Goal: Information Seeking & Learning: Learn about a topic

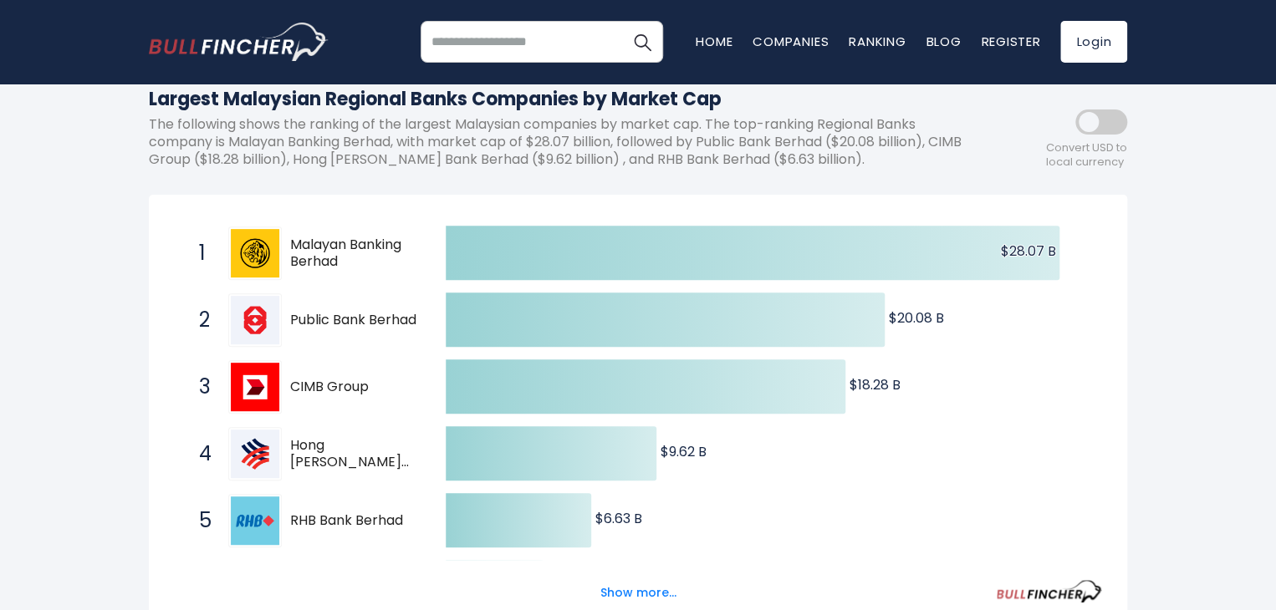
scroll to position [335, 0]
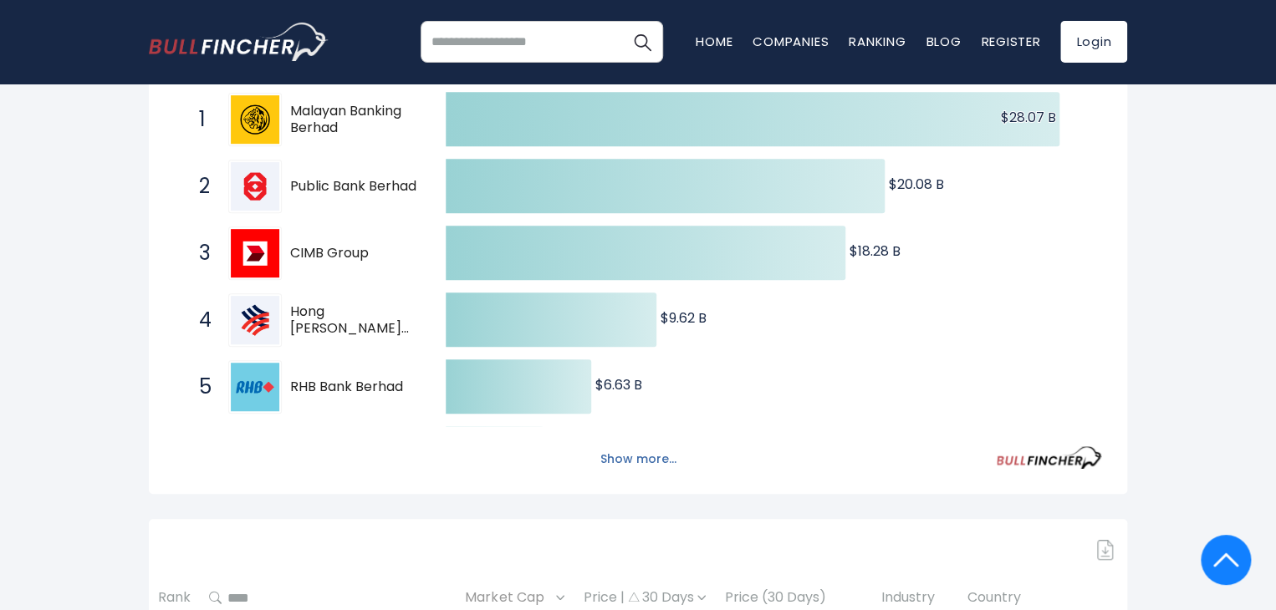
click at [673, 465] on button "Show more..." at bounding box center [638, 460] width 96 height 28
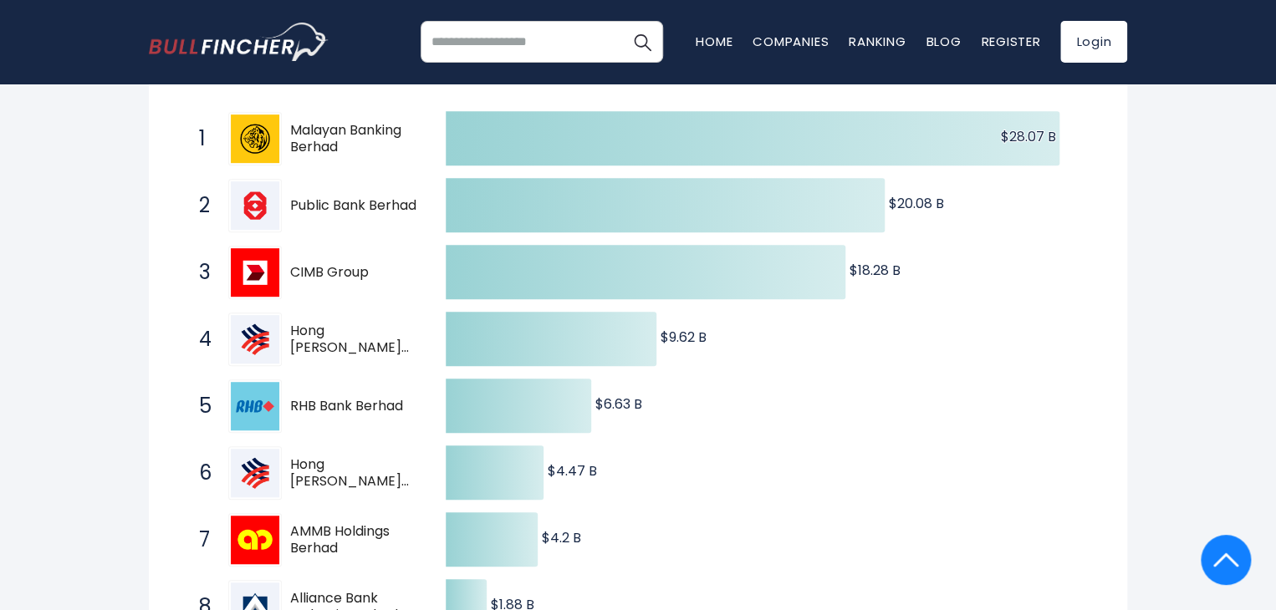
scroll to position [84, 0]
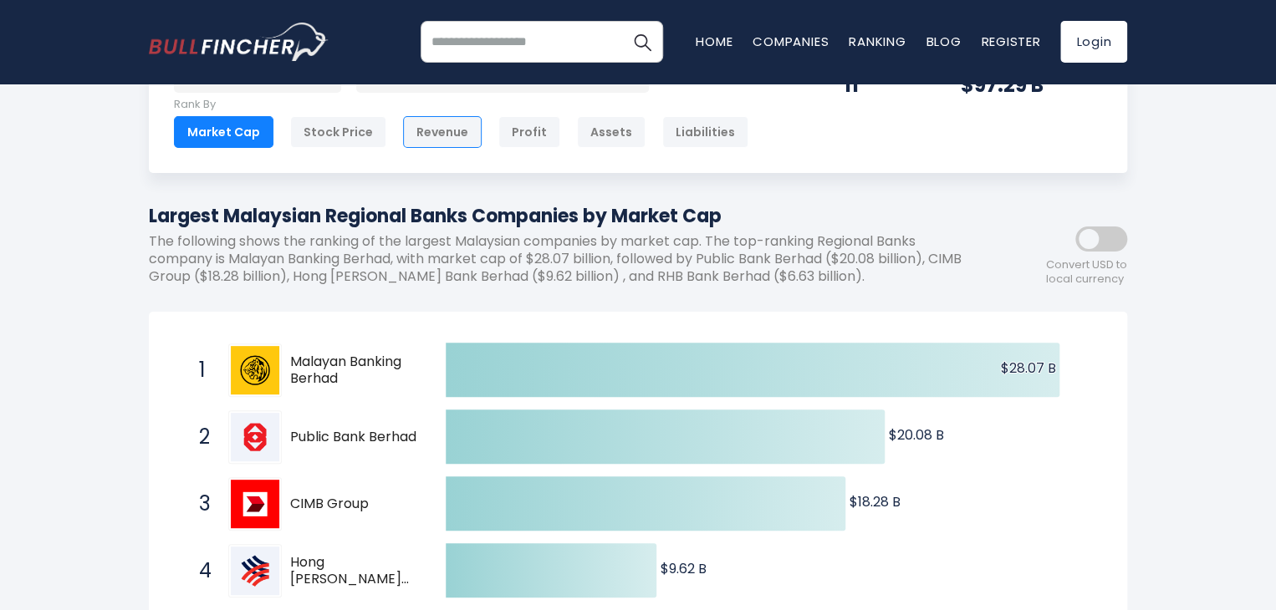
click at [456, 119] on div "Revenue" at bounding box center [442, 132] width 79 height 32
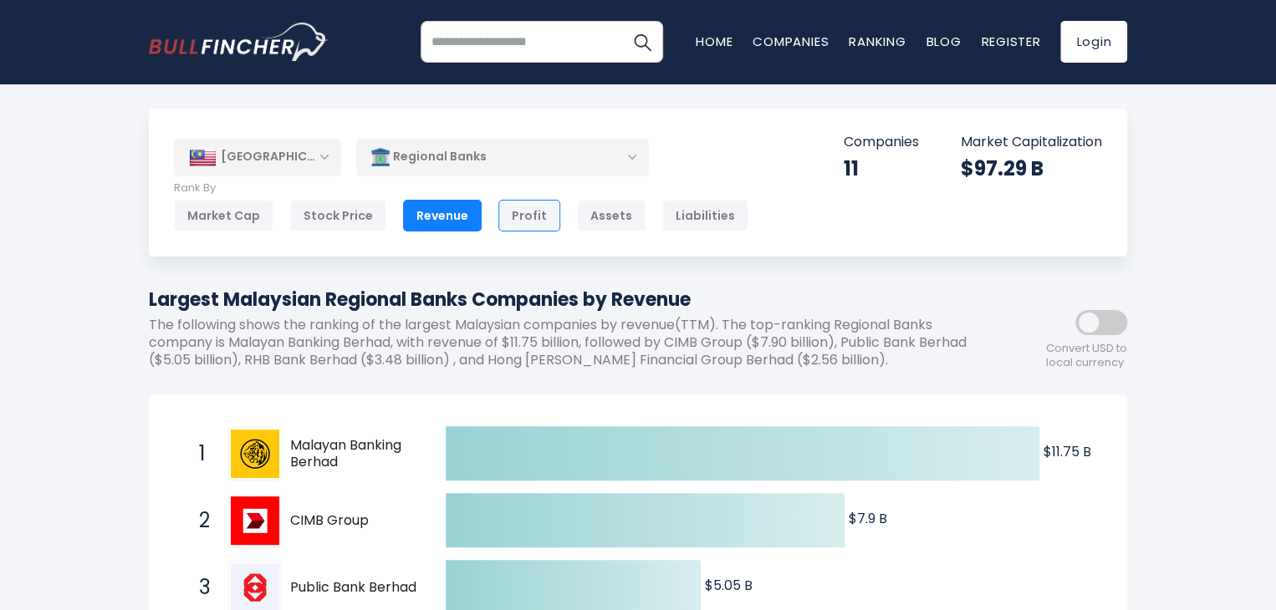
click at [498, 205] on div "Profit" at bounding box center [529, 216] width 62 height 32
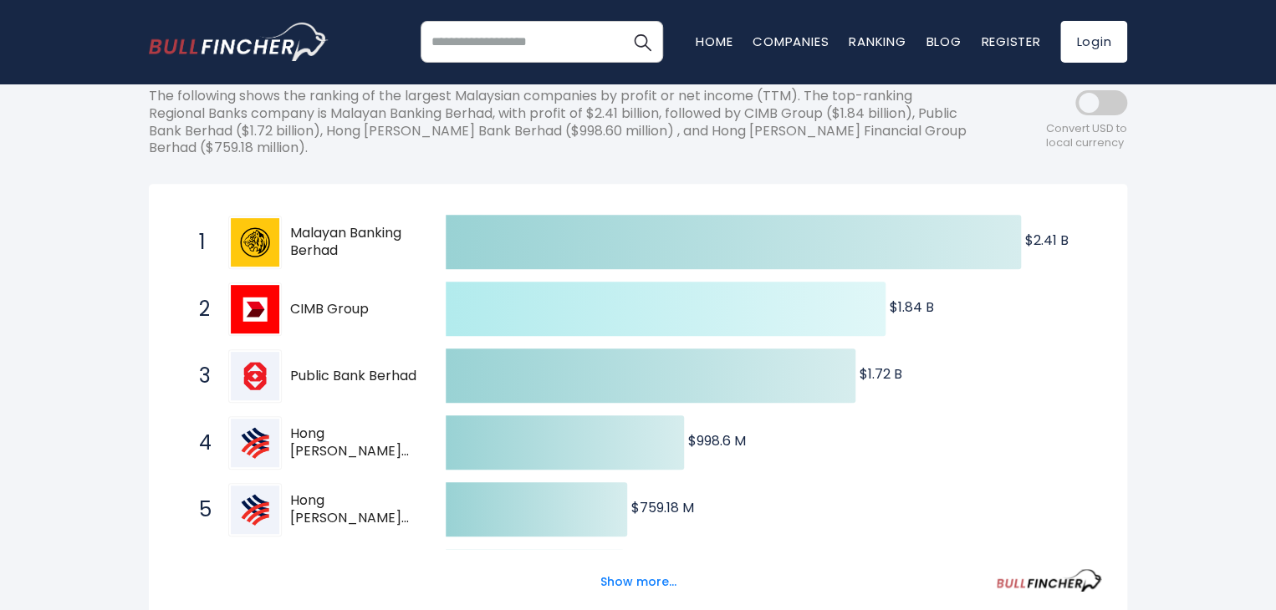
scroll to position [84, 0]
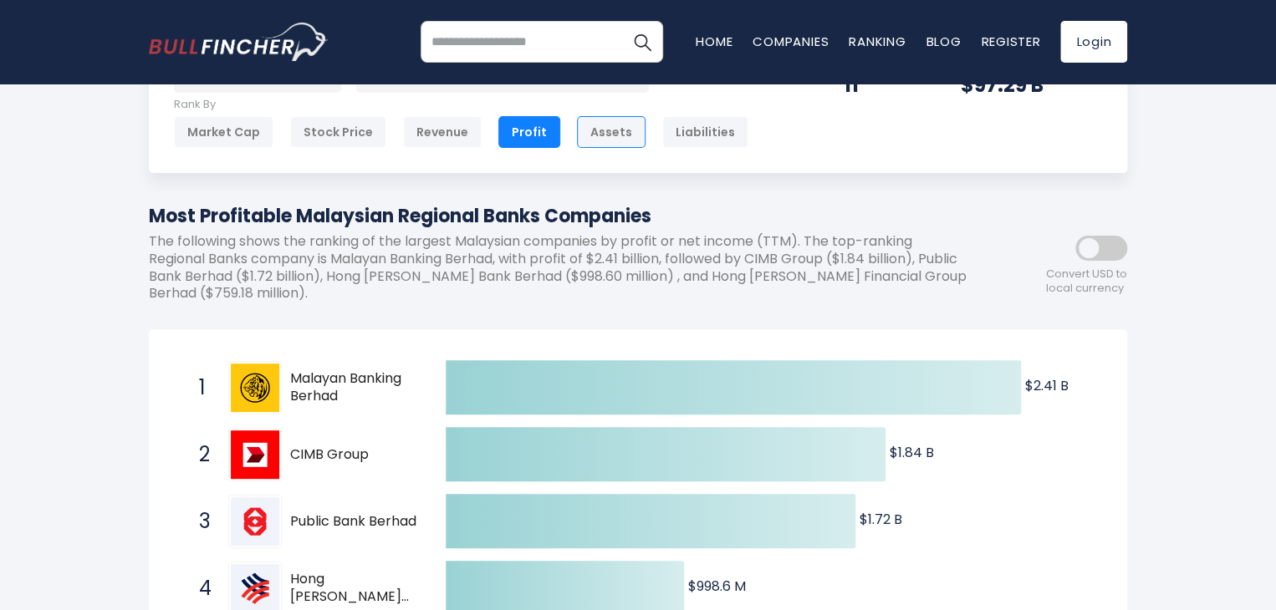
click at [613, 130] on div "Assets" at bounding box center [611, 132] width 69 height 32
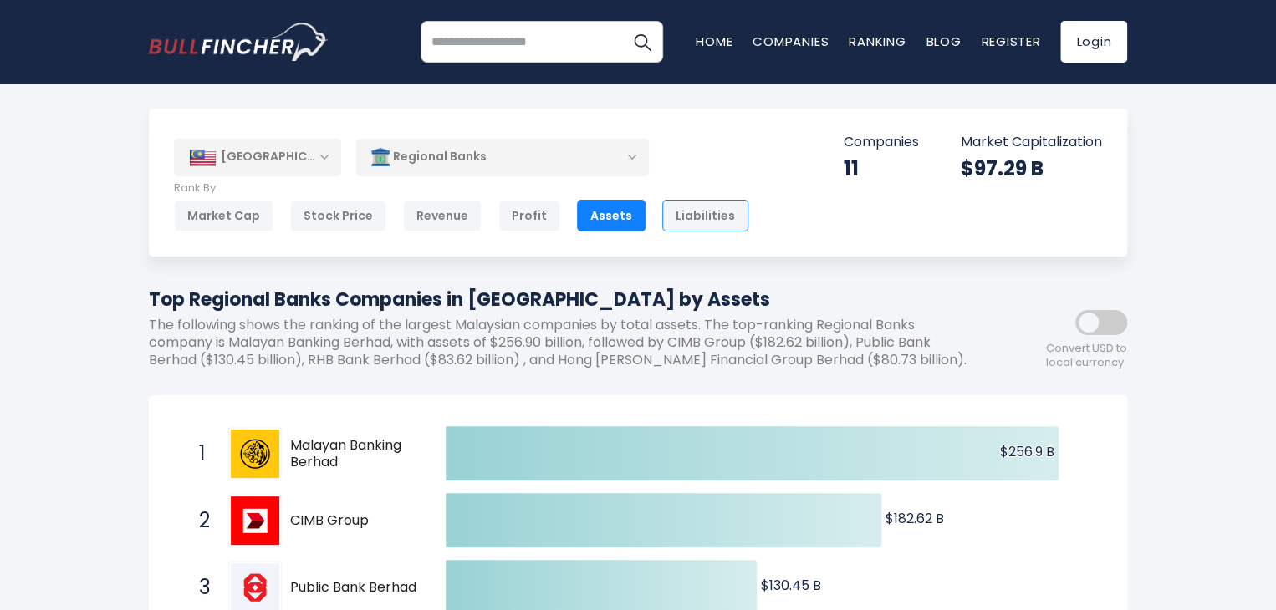
click at [686, 222] on div "Liabilities" at bounding box center [705, 216] width 86 height 32
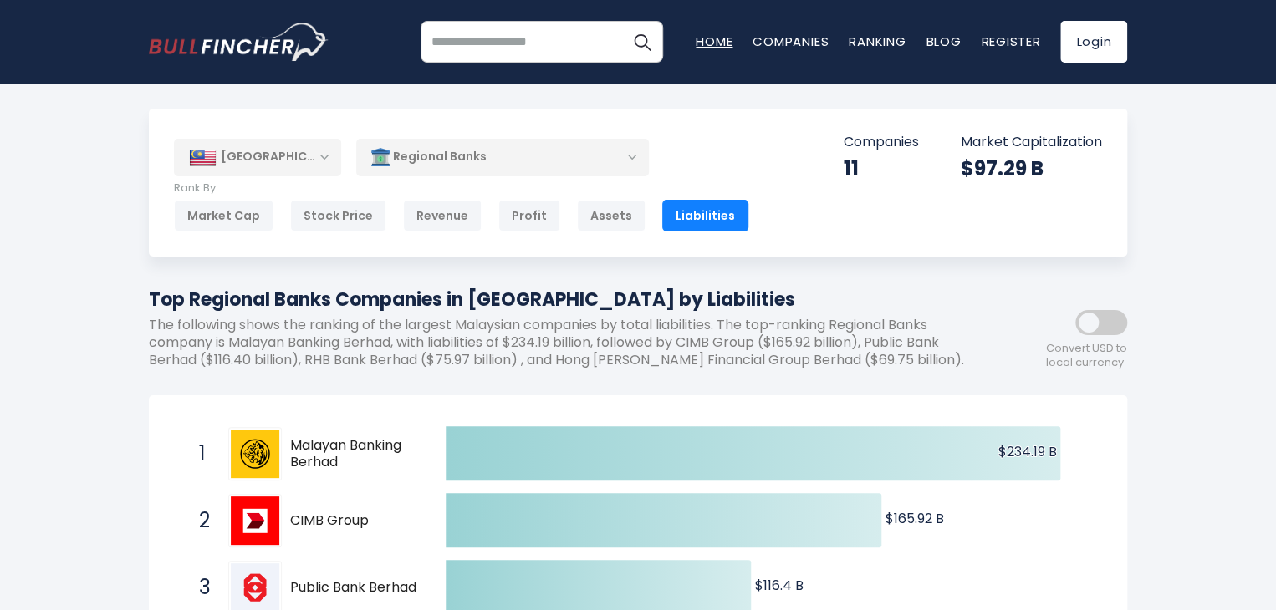
click at [712, 35] on link "Home" at bounding box center [714, 42] width 37 height 18
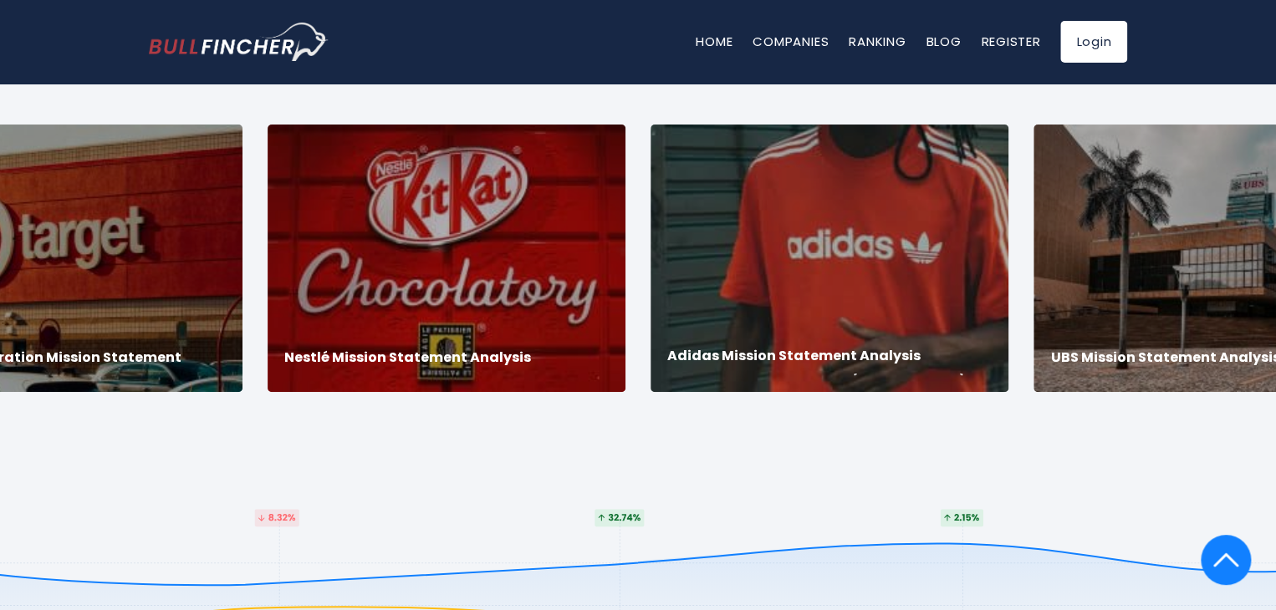
scroll to position [3094, 0]
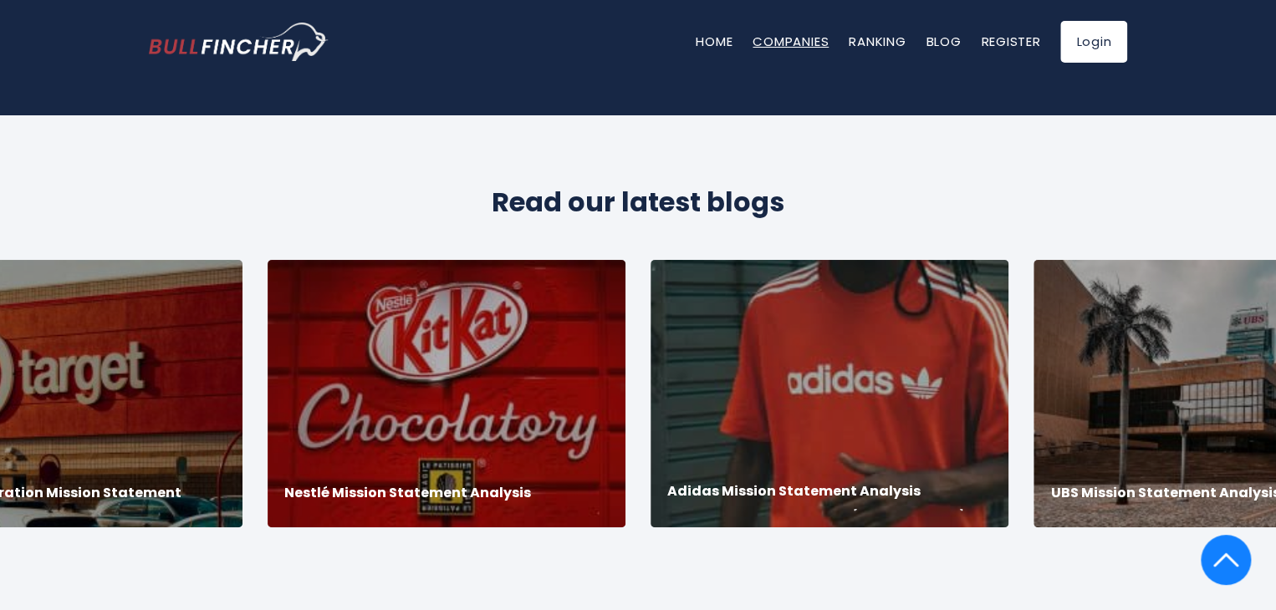
click at [804, 41] on link "Companies" at bounding box center [791, 42] width 76 height 18
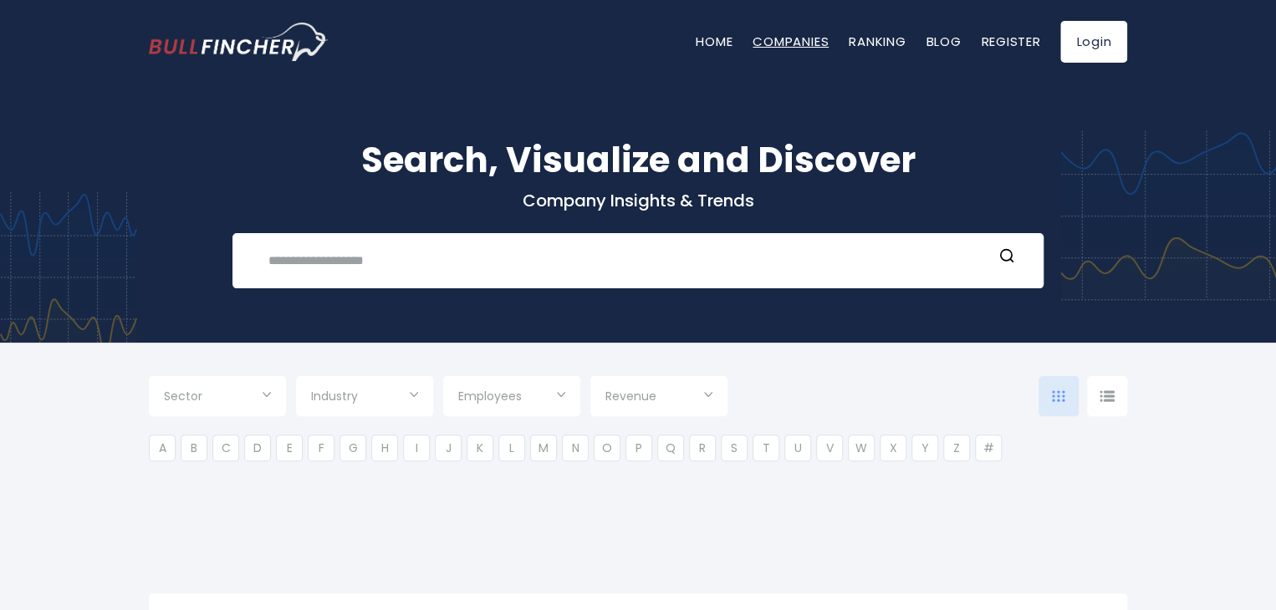
type input "***"
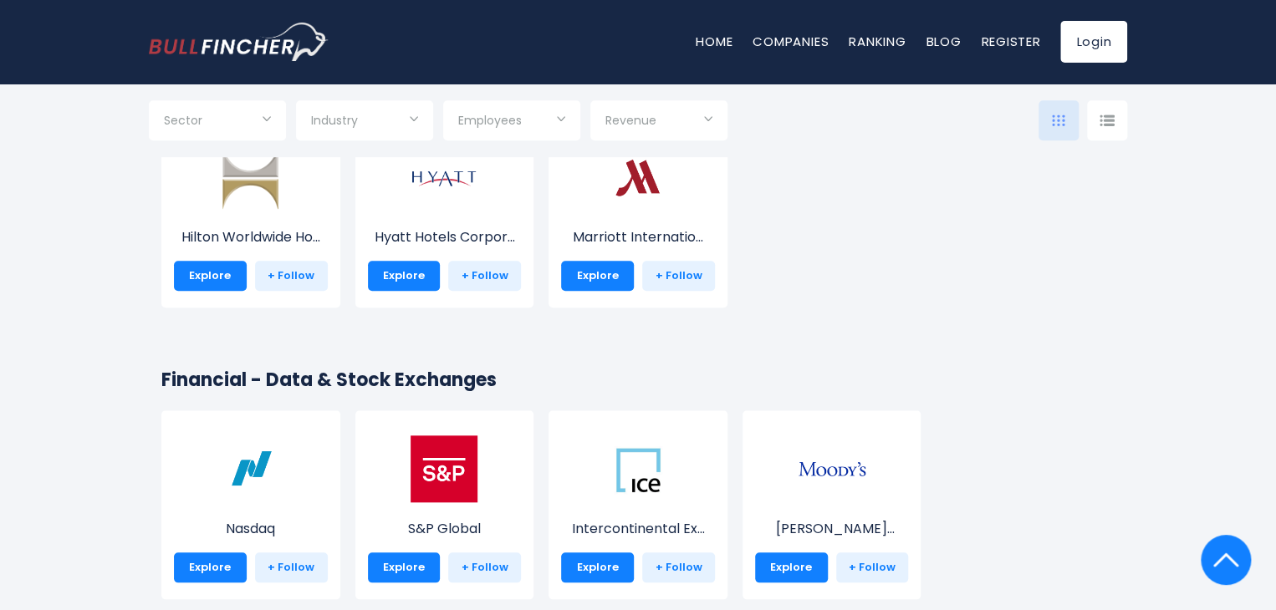
scroll to position [6774, 0]
